Goal: Task Accomplishment & Management: Complete application form

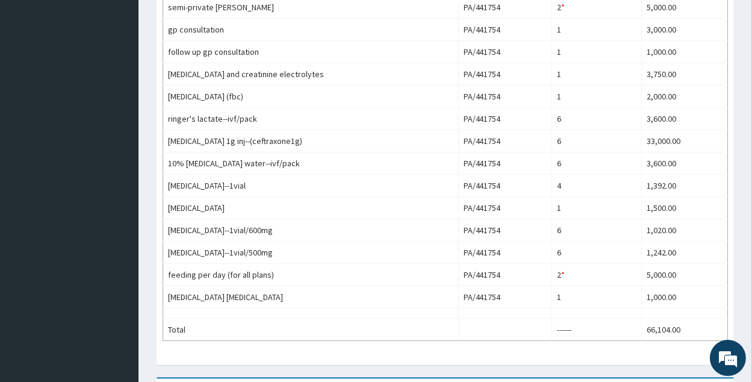
scroll to position [408, 0]
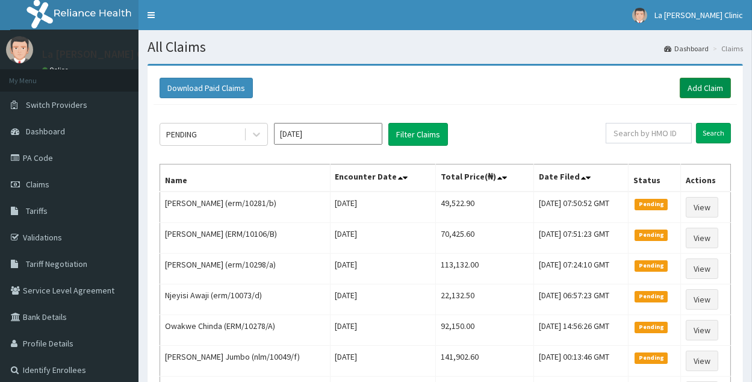
click at [721, 85] on link "Add Claim" at bounding box center [705, 88] width 51 height 20
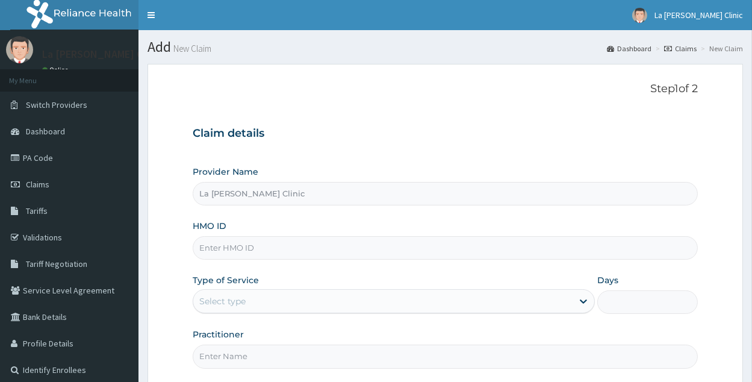
click at [259, 255] on input "HMO ID" at bounding box center [445, 247] width 505 height 23
click at [257, 249] on input "HMO ID" at bounding box center [445, 247] width 505 height 23
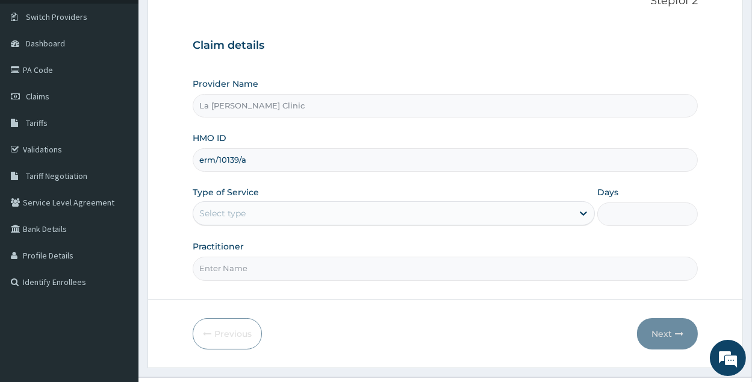
scroll to position [79, 0]
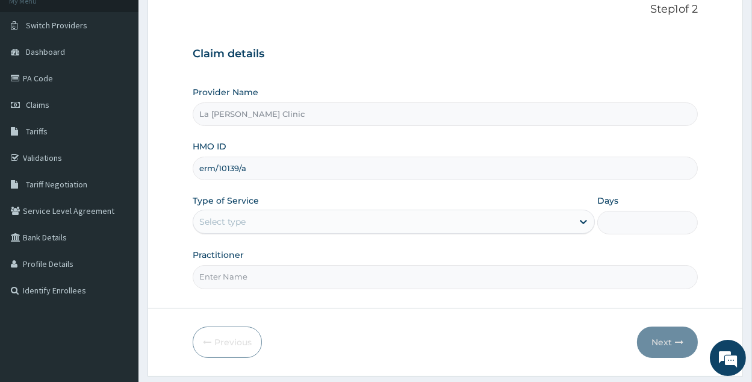
type input "erm/10139/a"
click at [532, 221] on div "Select type" at bounding box center [382, 221] width 379 height 19
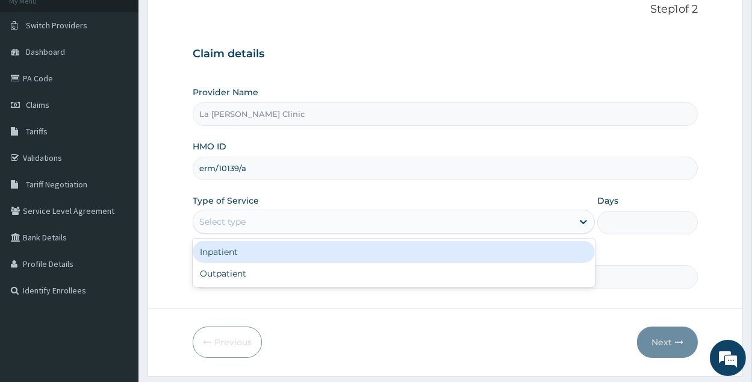
click at [452, 251] on div "Inpatient" at bounding box center [394, 252] width 402 height 22
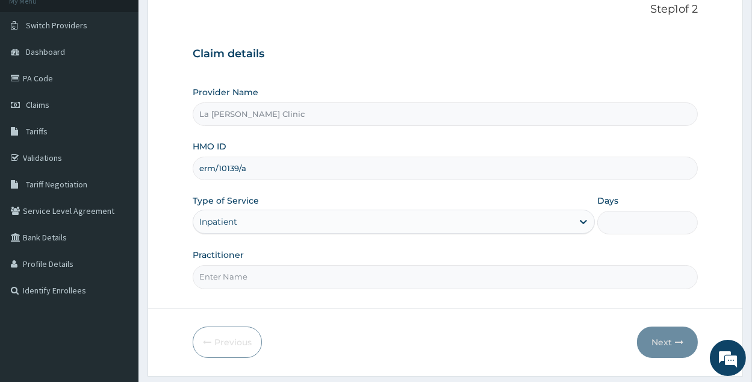
click at [648, 221] on input "Days" at bounding box center [647, 222] width 101 height 23
type input "2"
click at [340, 275] on input "Practitioner" at bounding box center [445, 276] width 505 height 23
type input "d"
type input "DR AMAEFULE STANLEY"
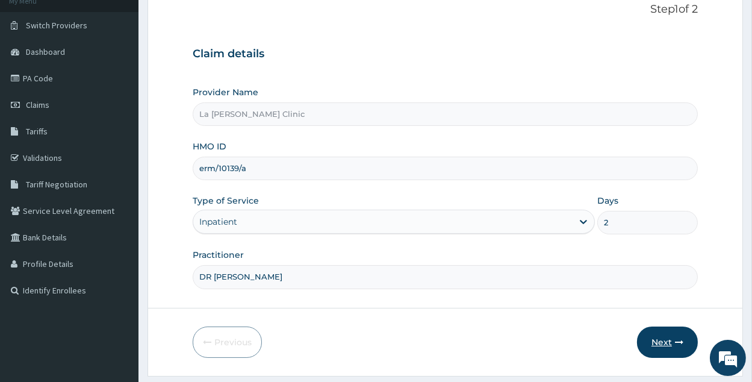
click at [676, 346] on button "Next" at bounding box center [667, 341] width 61 height 31
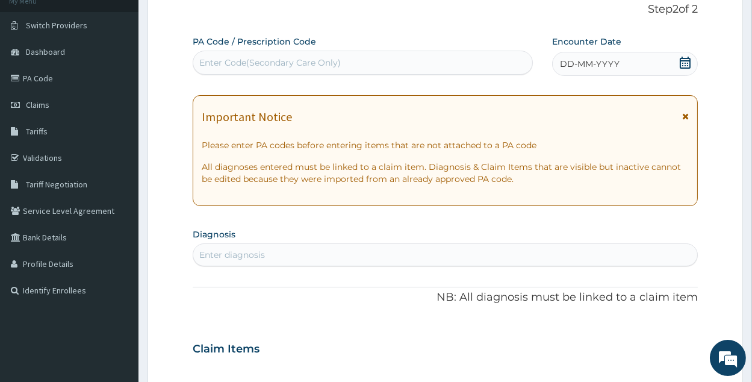
click at [263, 61] on div "Enter Code(Secondary Care Only)" at bounding box center [269, 63] width 141 height 12
paste input "PA/A8ECD4"
type input "PA/A8ECD4"
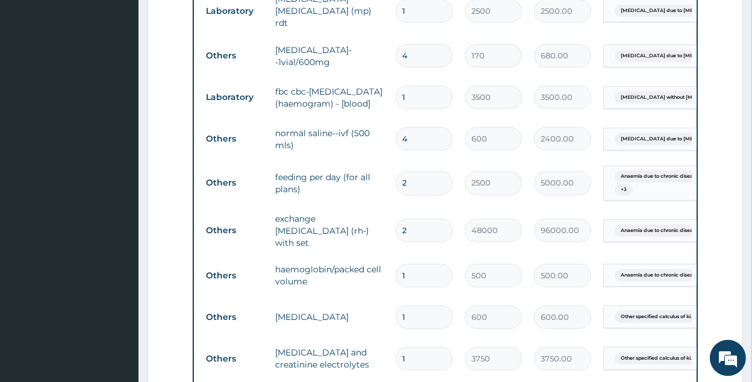
scroll to position [906, 0]
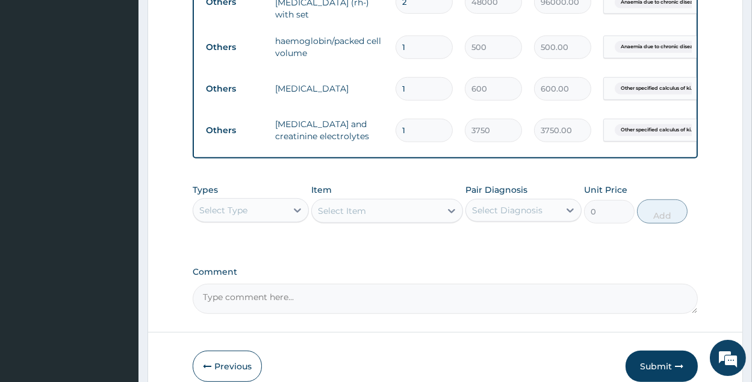
scroll to position [1158, 0]
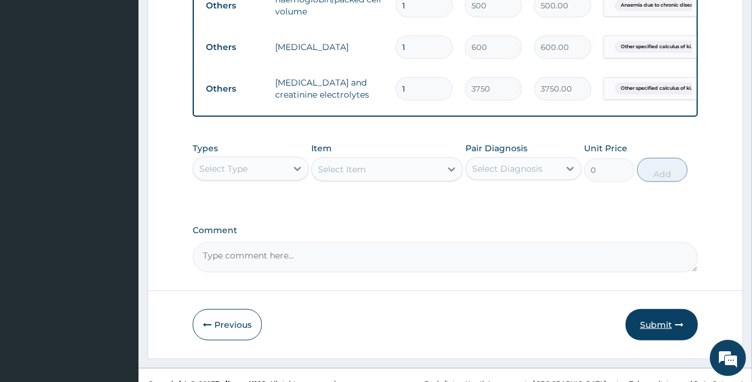
click at [663, 309] on button "Submit" at bounding box center [662, 324] width 72 height 31
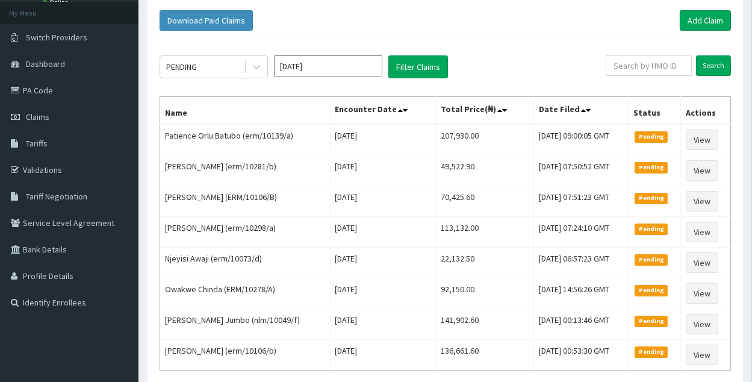
scroll to position [90, 0]
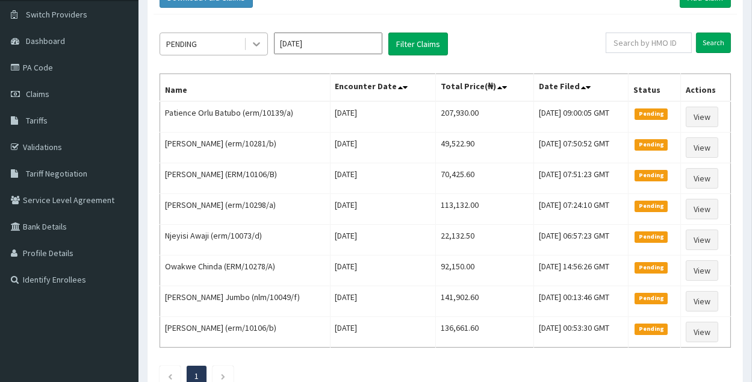
click at [212, 44] on div "PENDING" at bounding box center [202, 43] width 84 height 19
click at [259, 40] on icon at bounding box center [256, 44] width 12 height 12
click at [258, 40] on icon at bounding box center [256, 44] width 12 height 12
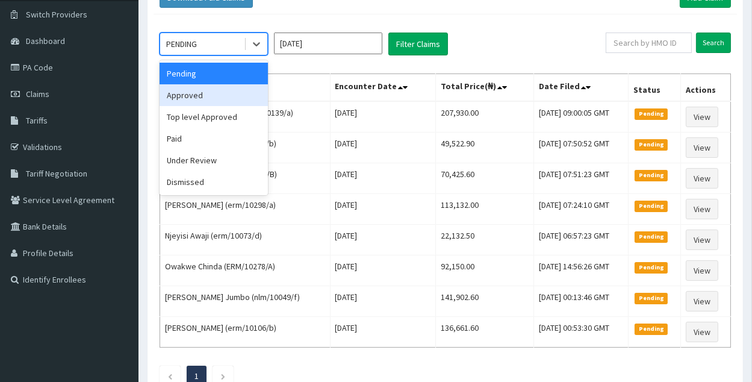
click at [219, 93] on div "Approved" at bounding box center [214, 95] width 108 height 22
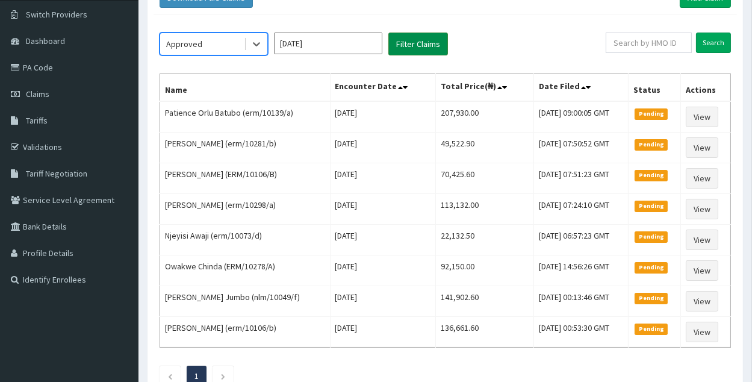
click at [396, 46] on button "Filter Claims" at bounding box center [418, 44] width 60 height 23
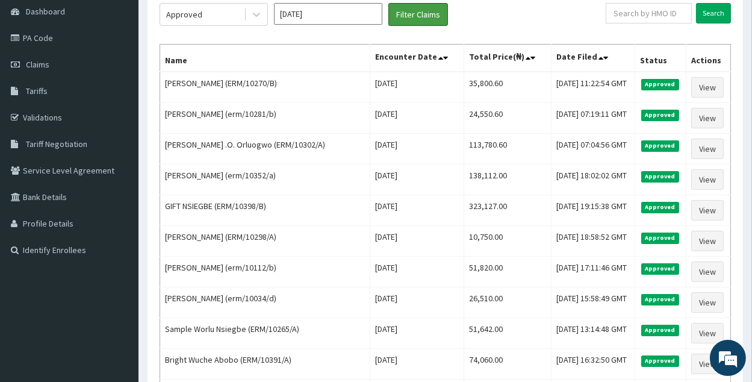
scroll to position [0, 0]
